Goal: Transaction & Acquisition: Download file/media

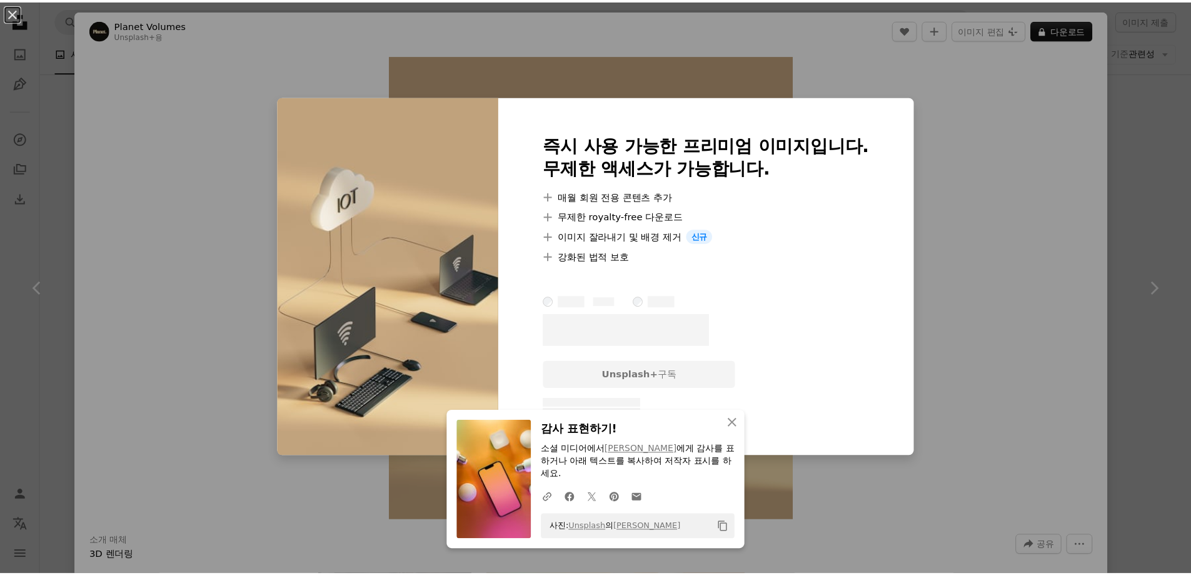
scroll to position [476, 0]
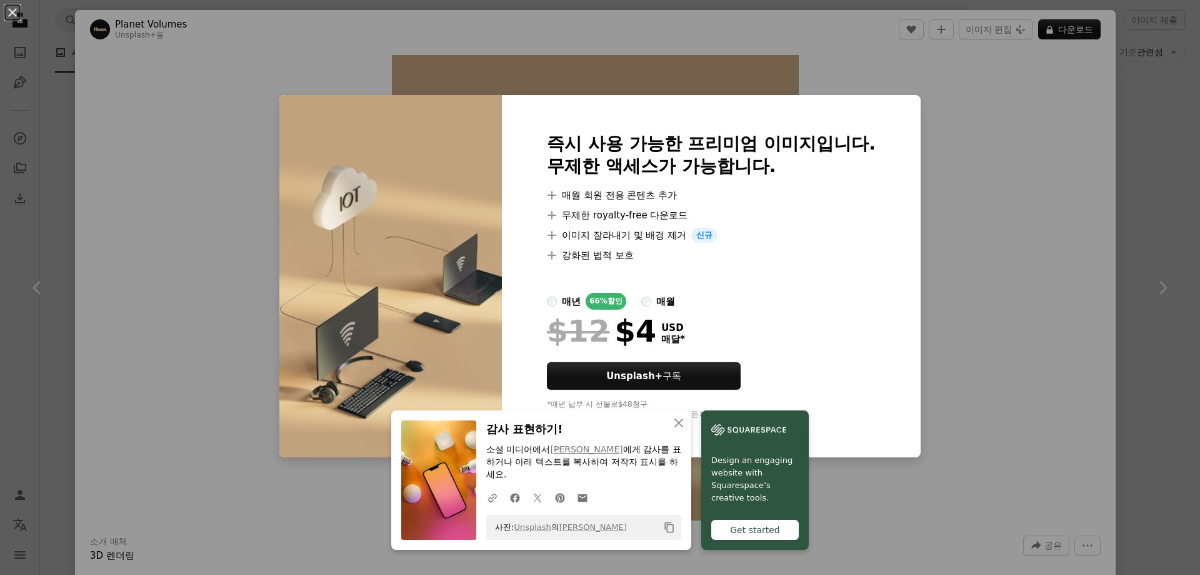
click at [997, 121] on div "An X shape 즉시 사용 가능한 프리미엄 이미지입니다. 무제한 액세스가 가능합니다. A plus sign 매월 회원 전용 콘텐츠 추가 A…" at bounding box center [600, 287] width 1200 height 575
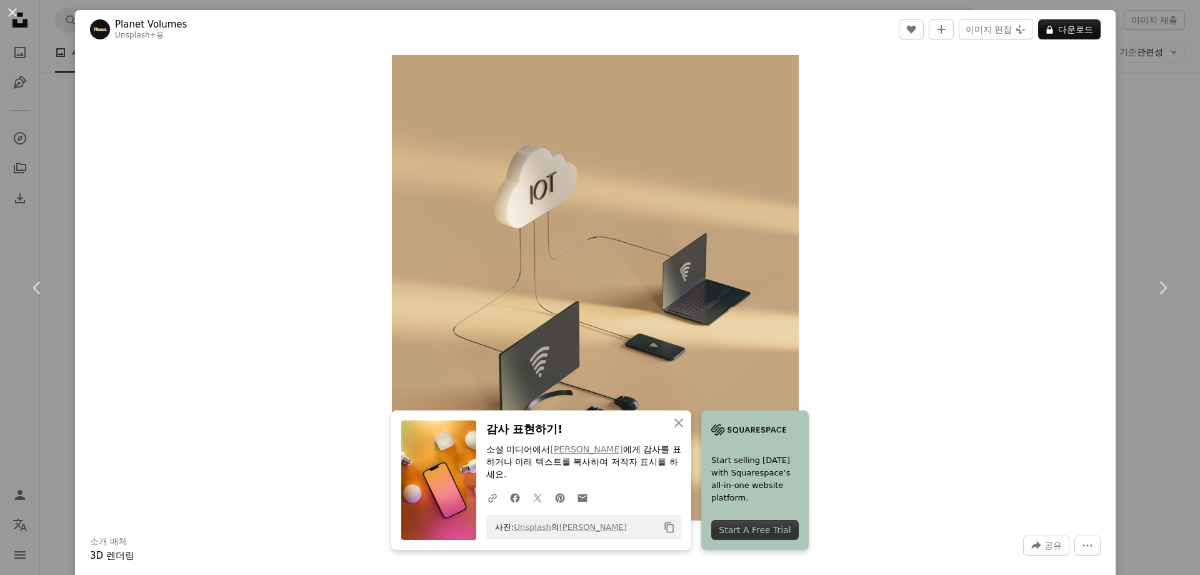
click at [1145, 110] on div "An X shape Chevron left Chevron right Planet Volumes Unsplash+ 용 A heart A plus…" at bounding box center [600, 287] width 1200 height 575
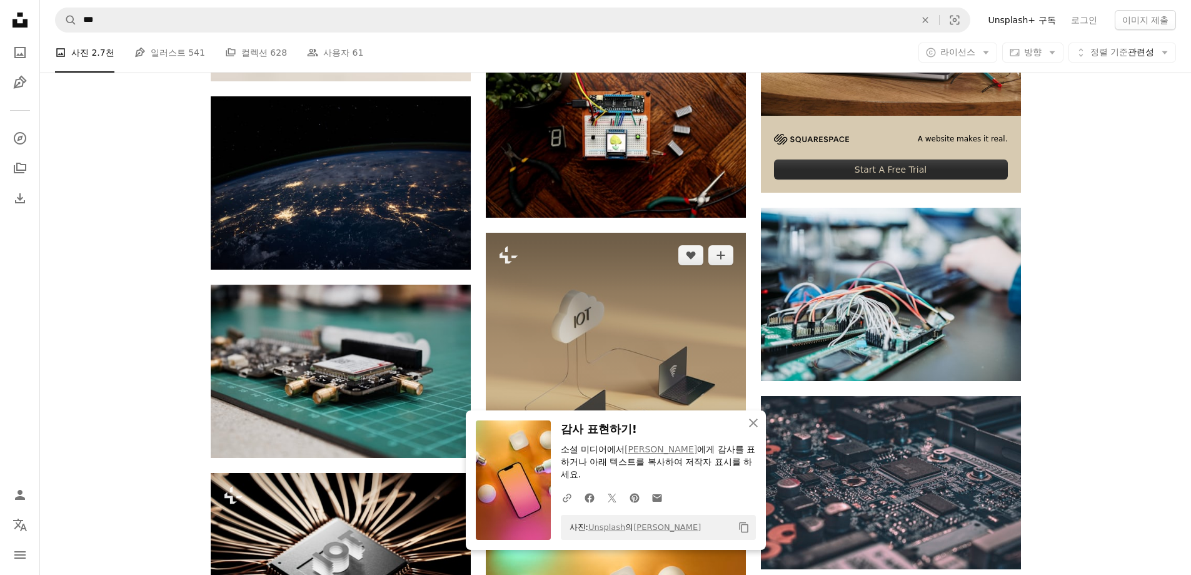
click at [604, 254] on img at bounding box center [616, 381] width 260 height 297
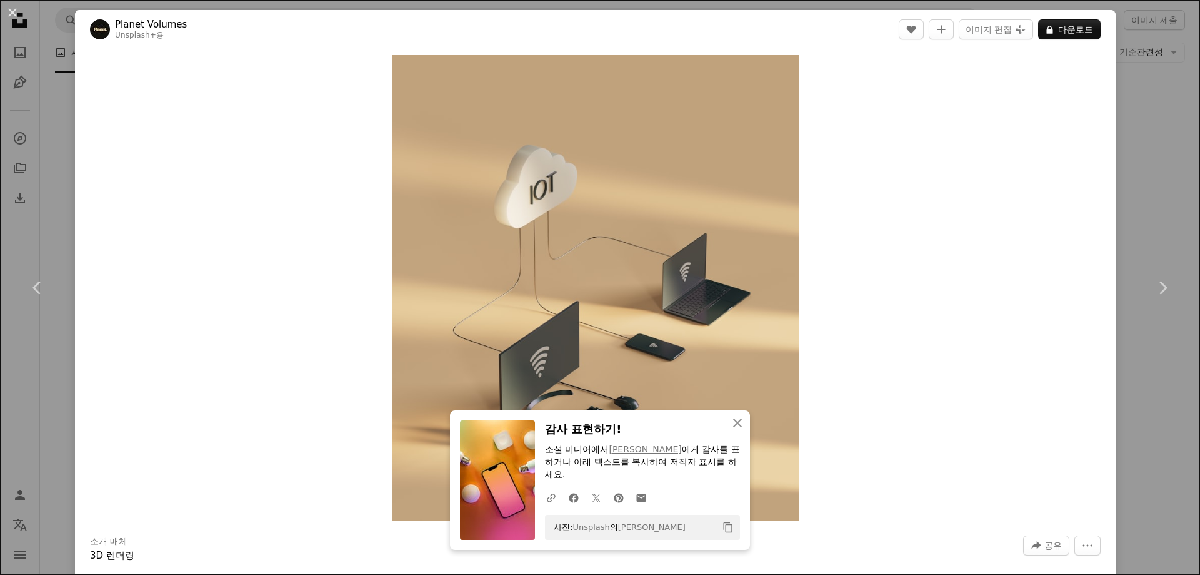
click at [1163, 106] on div "An X shape Chevron left Chevron right Planet Volumes Unsplash+ 용 A heart A plus…" at bounding box center [600, 287] width 1200 height 575
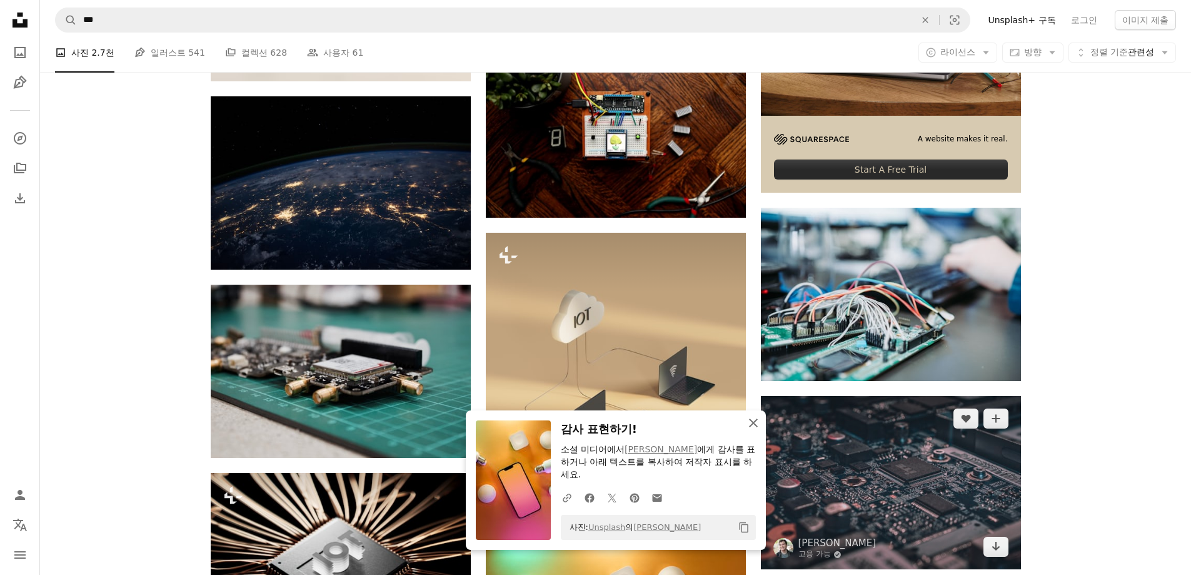
drag, startPoint x: 748, startPoint y: 419, endPoint x: 772, endPoint y: 418, distance: 23.8
click at [748, 419] on icon "An X shape" at bounding box center [753, 422] width 15 height 15
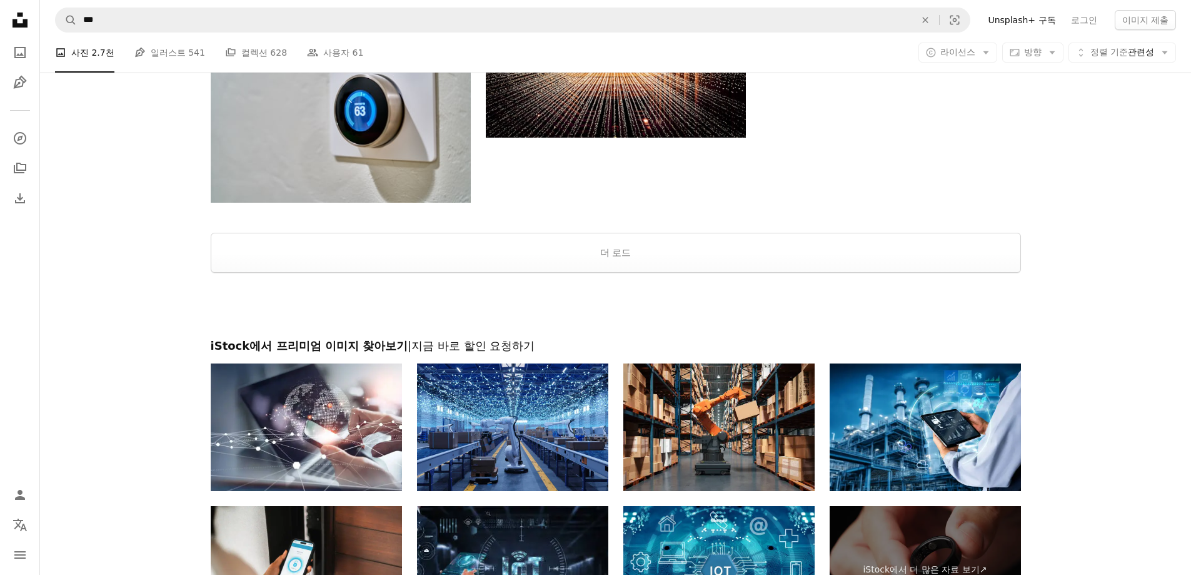
scroll to position [1664, 0]
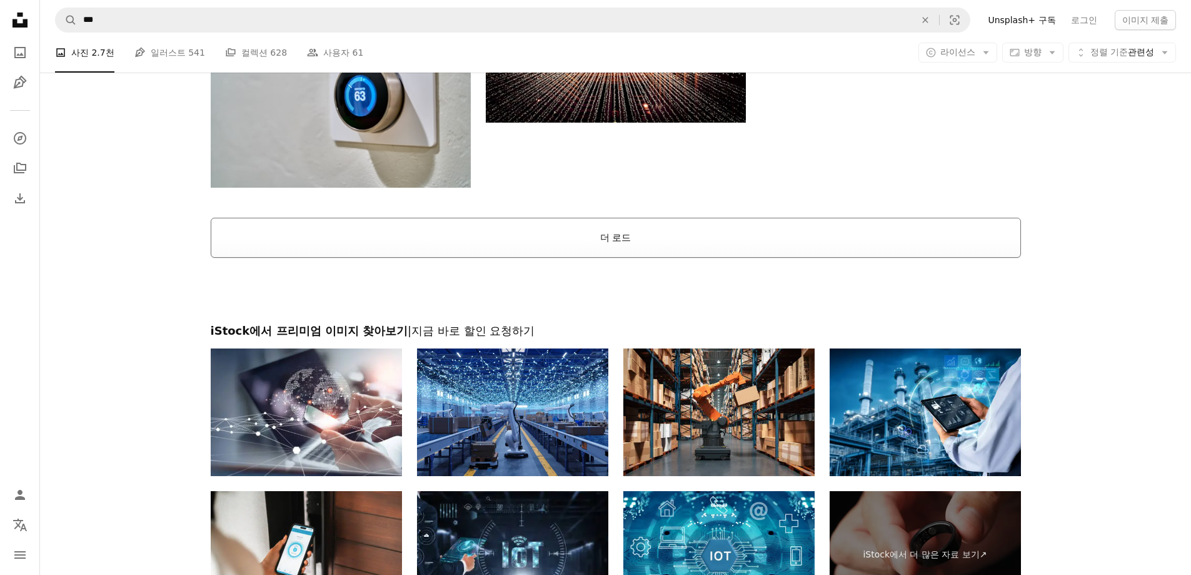
click at [610, 232] on button "더 로드" at bounding box center [616, 238] width 810 height 40
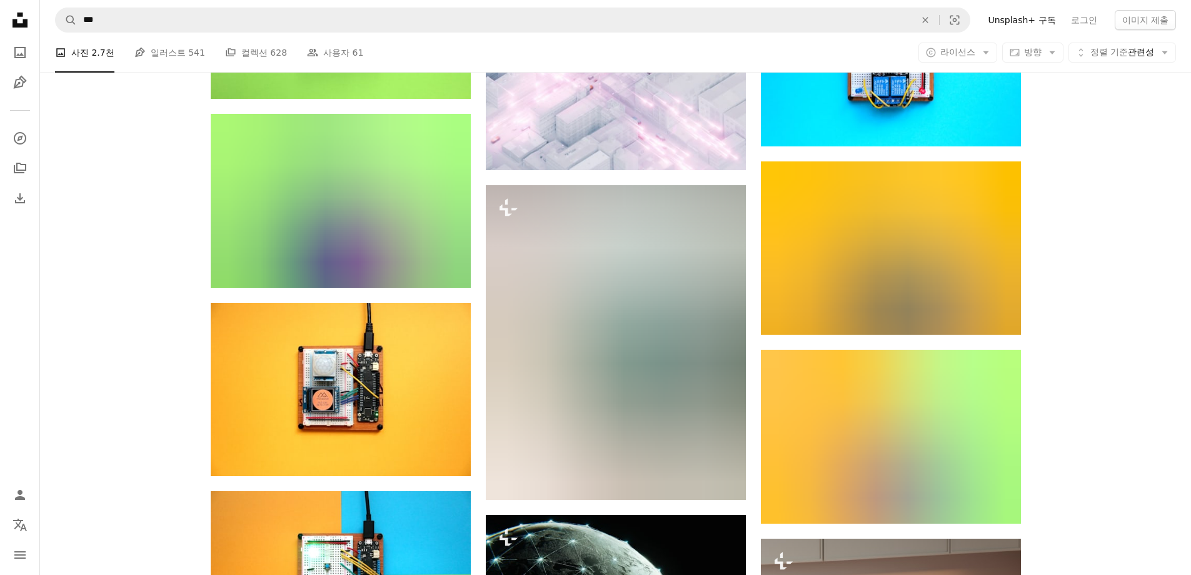
scroll to position [7290, 0]
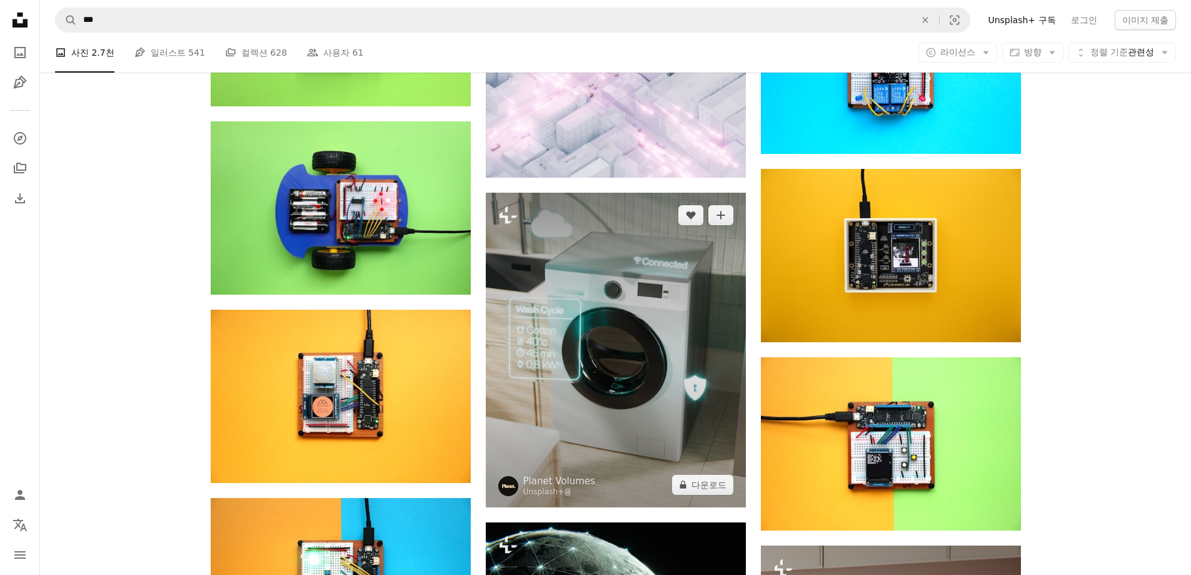
click at [656, 258] on img at bounding box center [616, 350] width 260 height 314
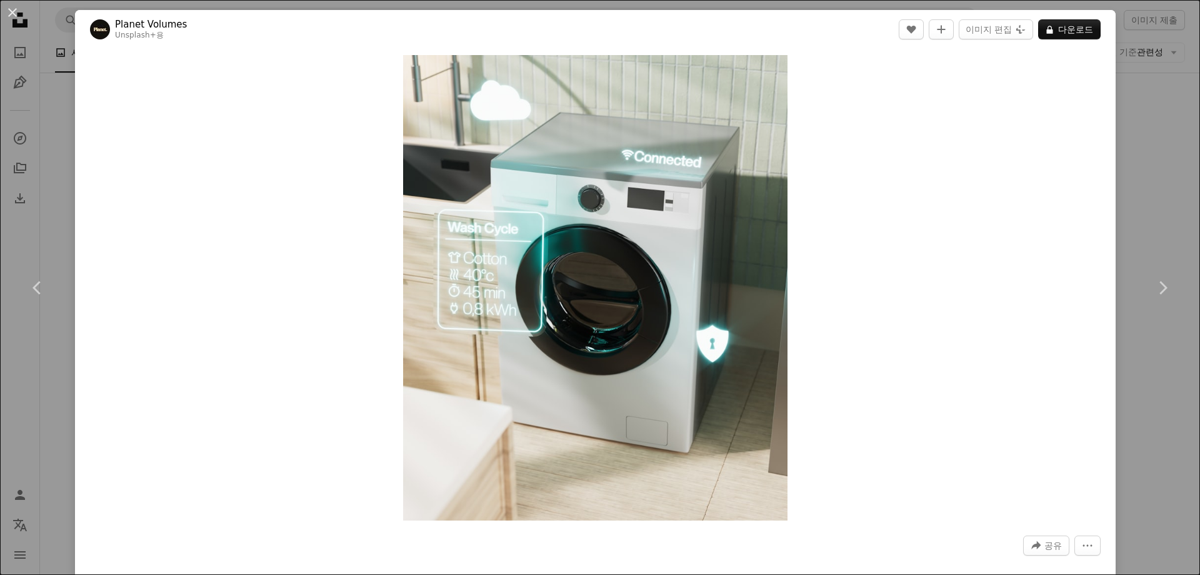
click at [1113, 91] on div "An X shape Chevron left Chevron right Planet Volumes Unsplash+ 용 A heart A plus…" at bounding box center [600, 287] width 1200 height 575
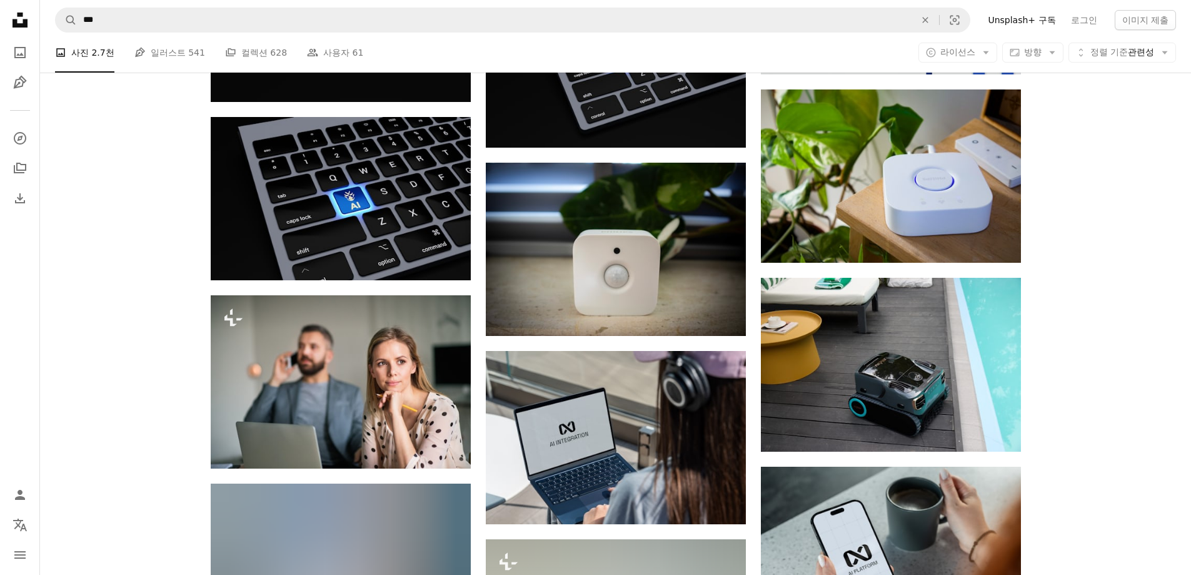
scroll to position [13292, 0]
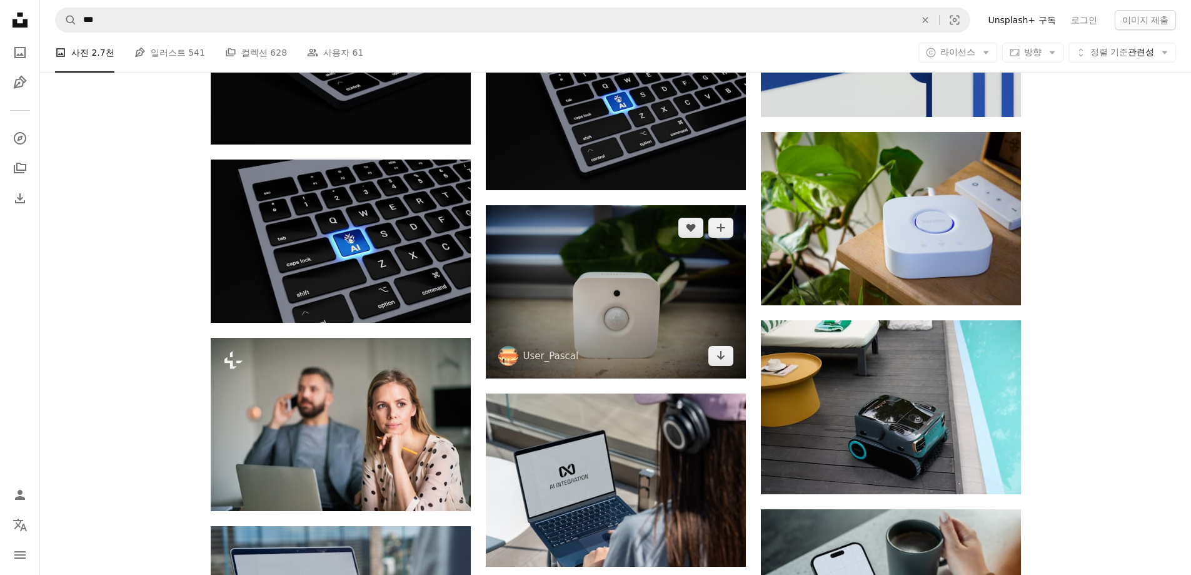
click at [587, 242] on img at bounding box center [616, 291] width 260 height 173
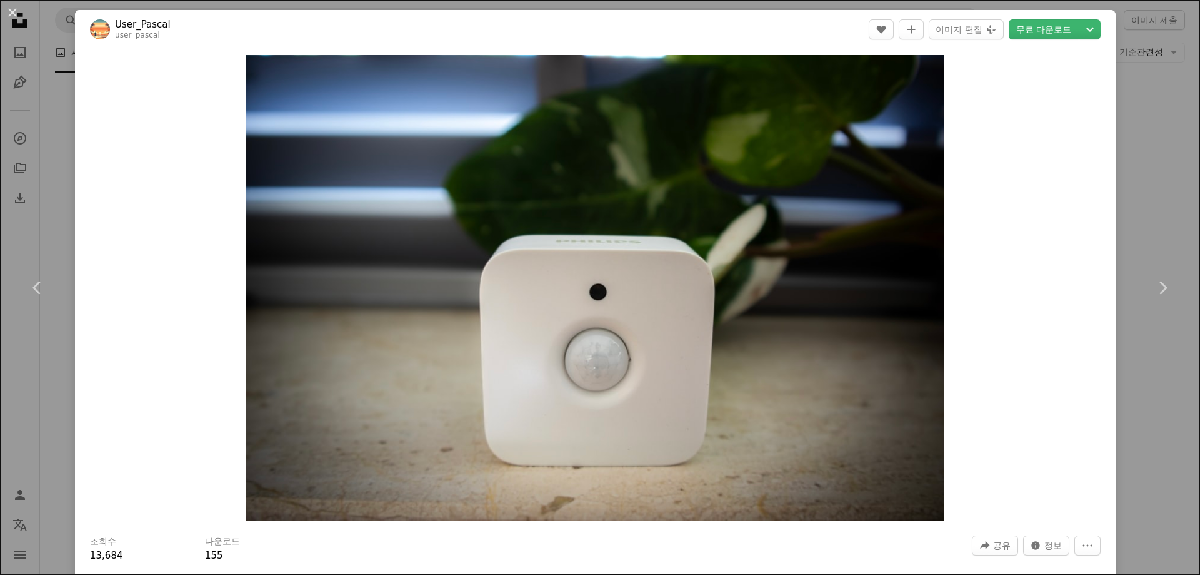
drag, startPoint x: 1118, startPoint y: 201, endPoint x: 1027, endPoint y: 225, distance: 94.3
click at [1119, 201] on div "An X shape Chevron left Chevron right User_Pascal user_pascal A heart A plus si…" at bounding box center [600, 287] width 1200 height 575
